Goal: Task Accomplishment & Management: Manage account settings

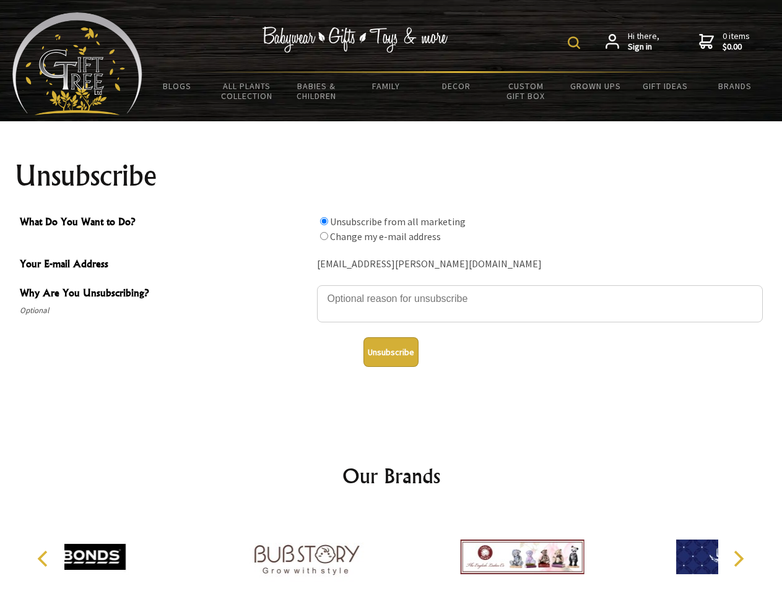
click at [576, 43] on img at bounding box center [574, 43] width 12 height 12
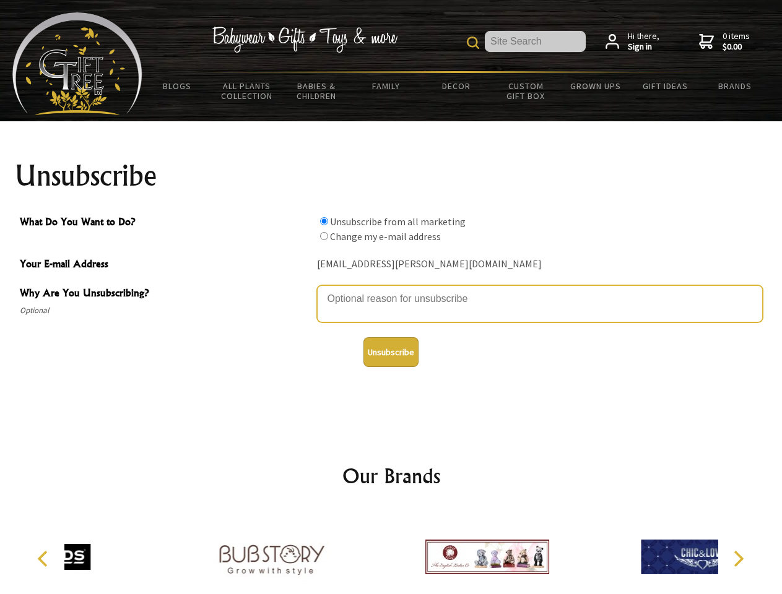
click at [391, 290] on textarea "Why Are You Unsubscribing?" at bounding box center [540, 303] width 446 height 37
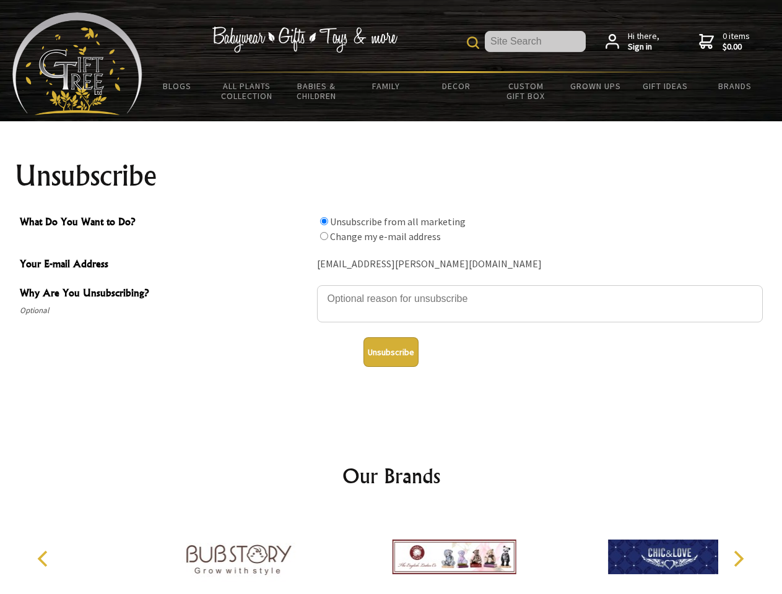
click at [324, 221] on input "What Do You Want to Do?" at bounding box center [324, 221] width 8 height 8
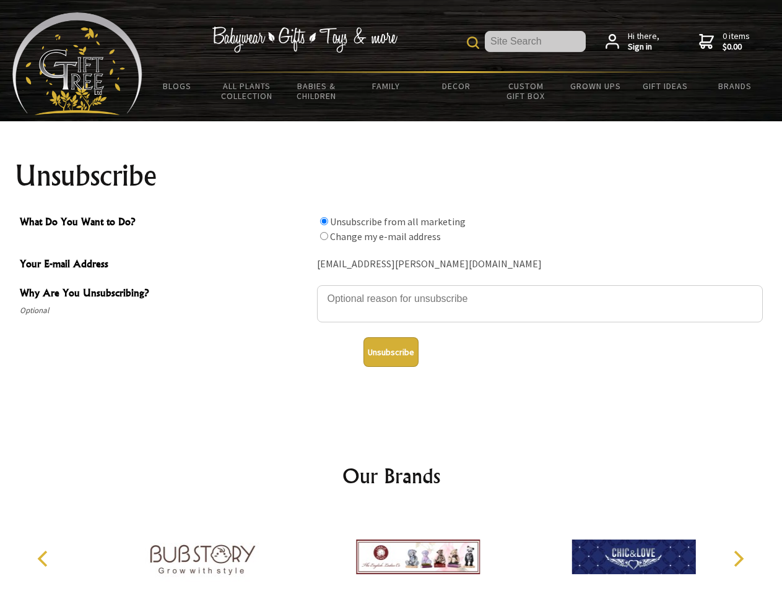
click at [324, 236] on input "What Do You Want to Do?" at bounding box center [324, 236] width 8 height 8
radio input "true"
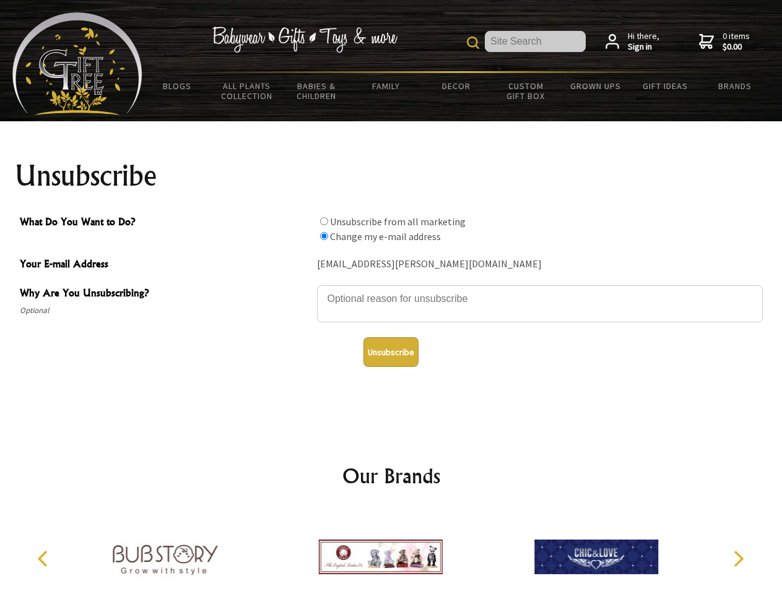
click at [391, 352] on button "Unsubscribe" at bounding box center [390, 352] width 55 height 30
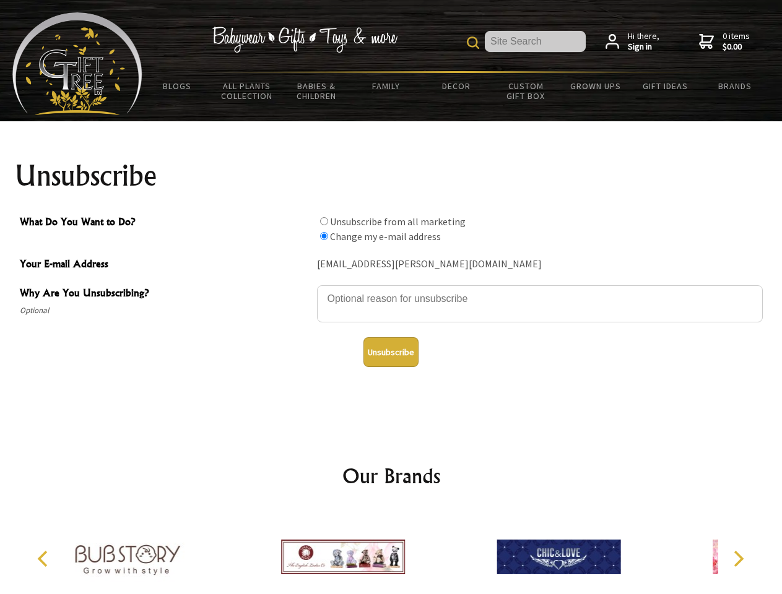
click at [391, 552] on div at bounding box center [342, 559] width 215 height 97
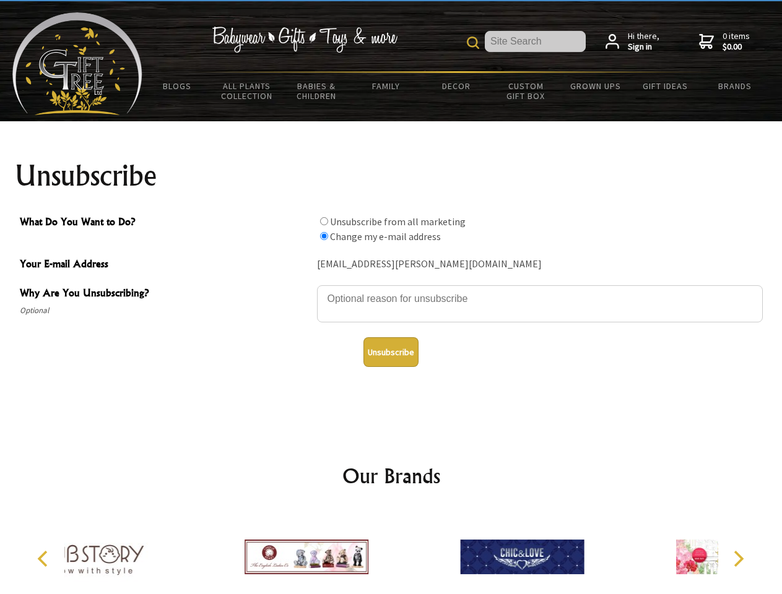
click at [45, 559] on icon "Previous" at bounding box center [44, 559] width 16 height 16
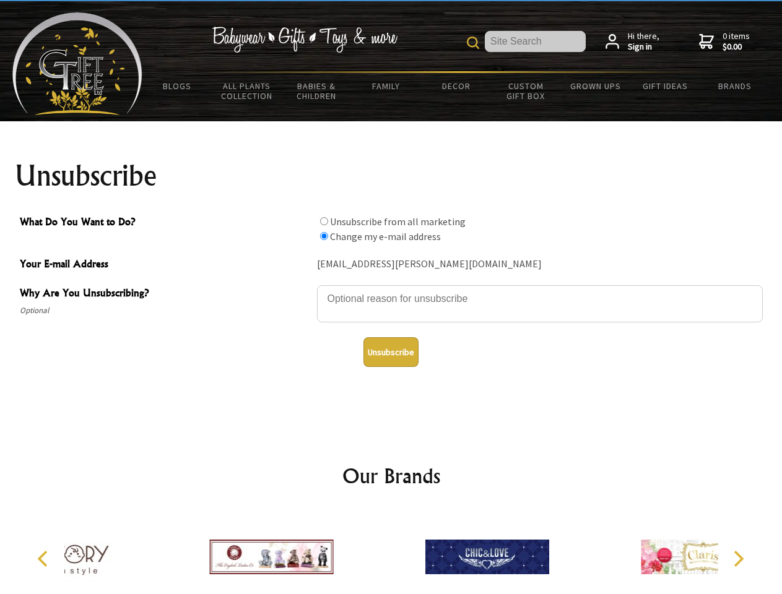
click at [738, 559] on icon "Next" at bounding box center [737, 559] width 16 height 16
